Goal: Information Seeking & Learning: Learn about a topic

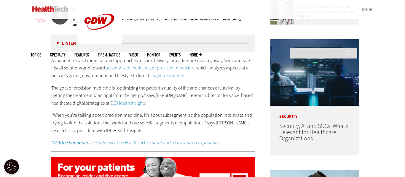
scroll to position [291, 0]
click at [39, 9] on img at bounding box center [50, 9] width 36 height 6
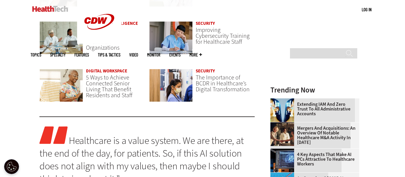
scroll to position [492, 0]
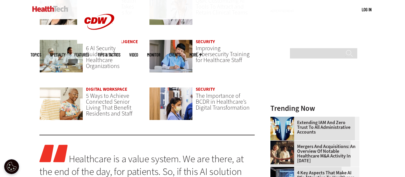
click at [110, 40] on link "Artificial Intelligence" at bounding box center [112, 42] width 52 height 6
